Goal: Navigation & Orientation: Find specific page/section

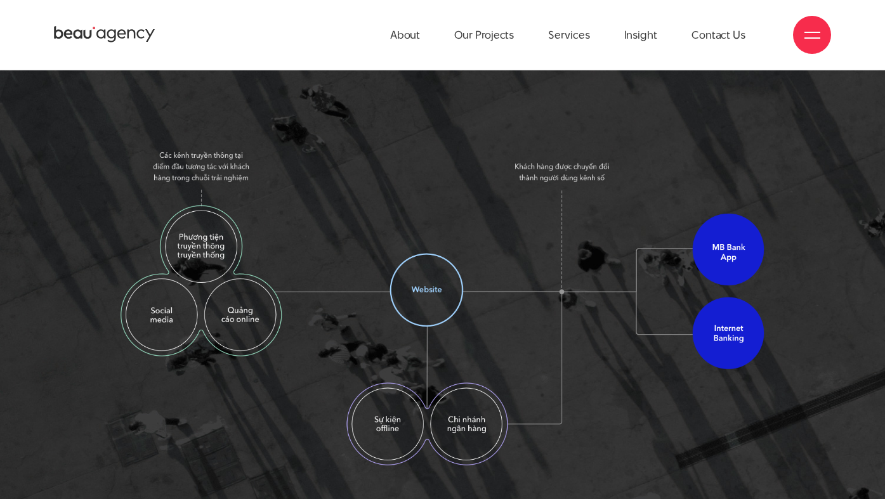
scroll to position [1803, 0]
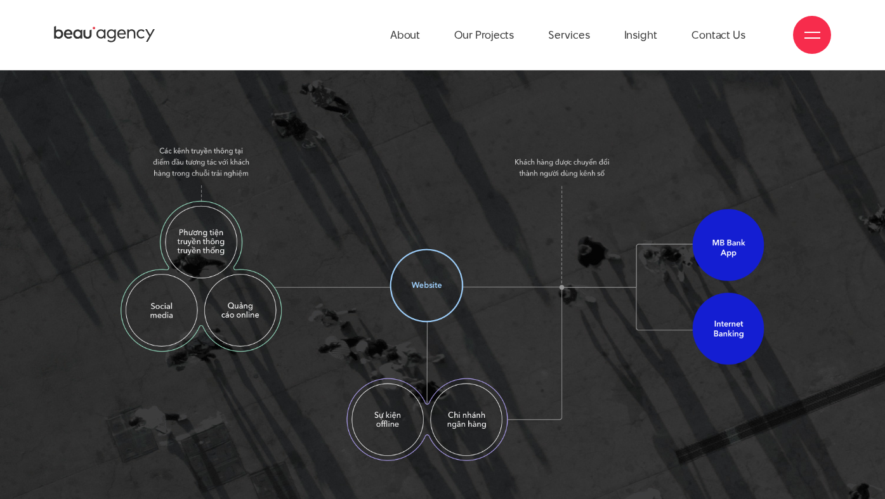
click at [661, 265] on img at bounding box center [443, 303] width 645 height 316
click at [711, 267] on img at bounding box center [443, 303] width 645 height 316
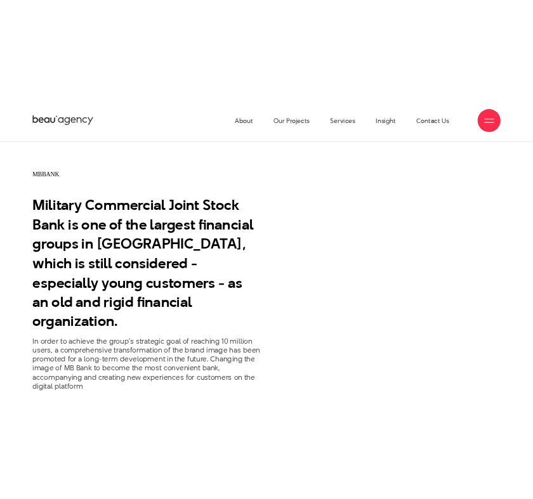
scroll to position [0, 0]
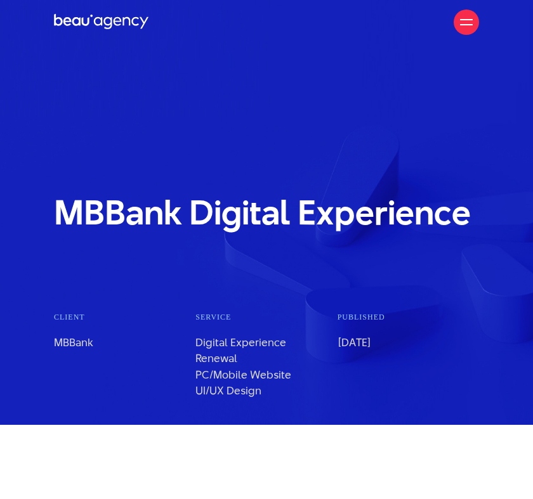
click at [434, 140] on section "MBBank Digital Experience Client MBBank Service PC/Mobile Website published" at bounding box center [266, 212] width 533 height 425
click at [459, 147] on section "MBBank Digital Experience Client MBBank Service PC/Mobile Website published" at bounding box center [266, 212] width 533 height 425
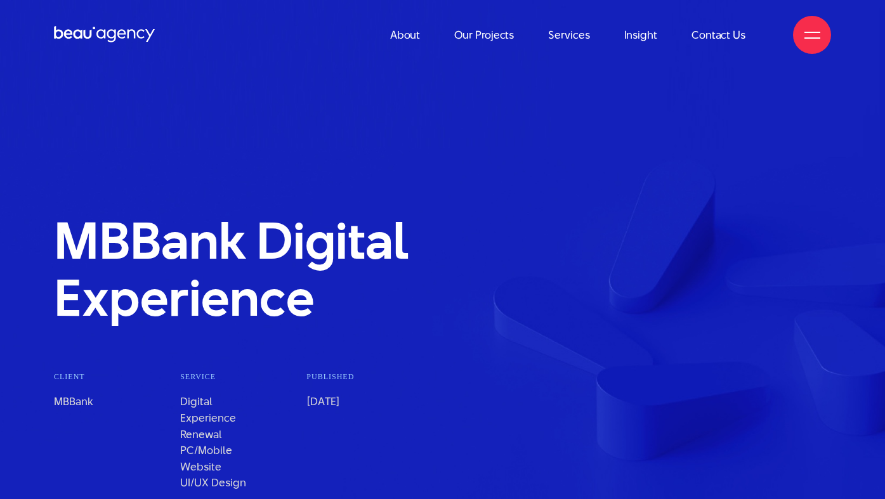
click at [570, 248] on div "MBBank Digital Experience" at bounding box center [309, 270] width 531 height 114
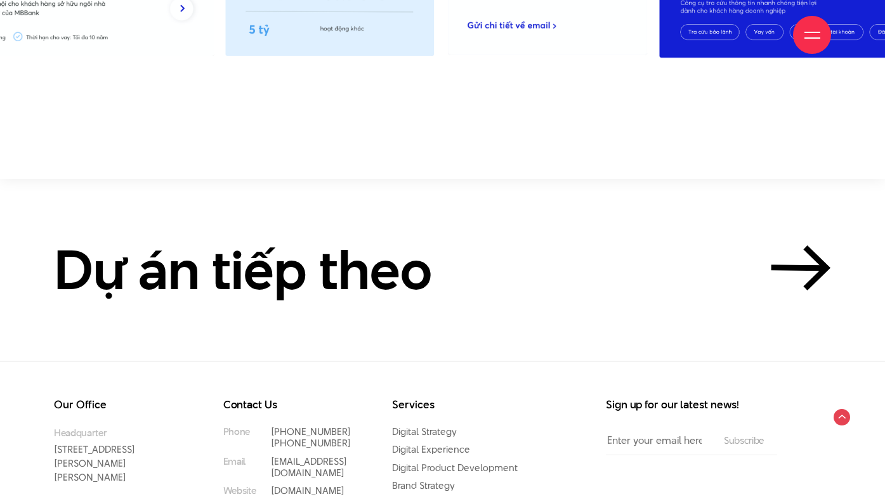
scroll to position [12246, 0]
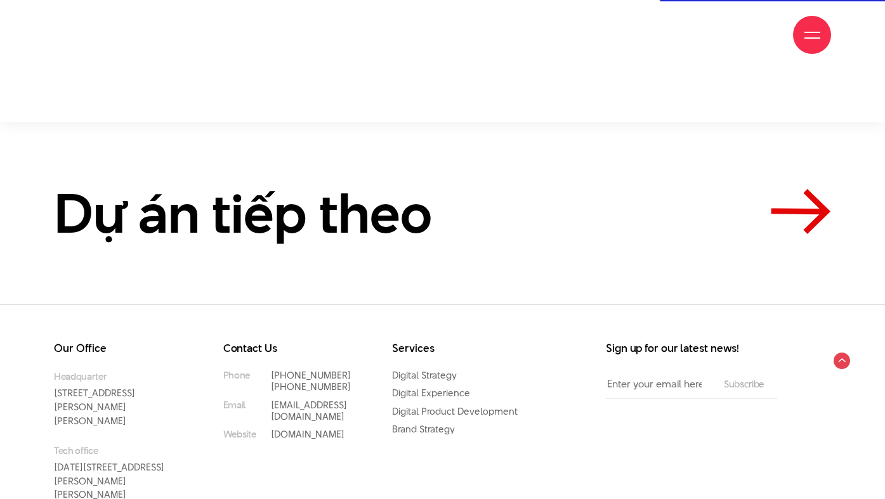
click at [789, 189] on icon at bounding box center [801, 211] width 60 height 45
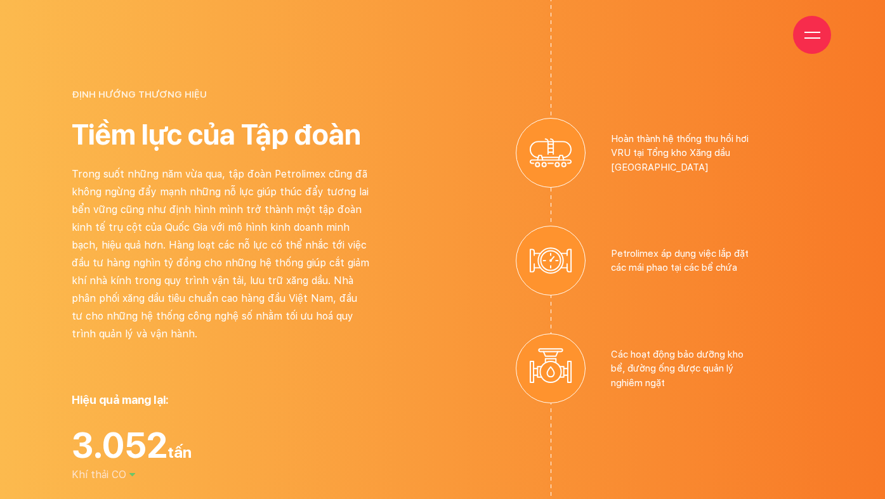
scroll to position [3356, 0]
